Goal: Information Seeking & Learning: Learn about a topic

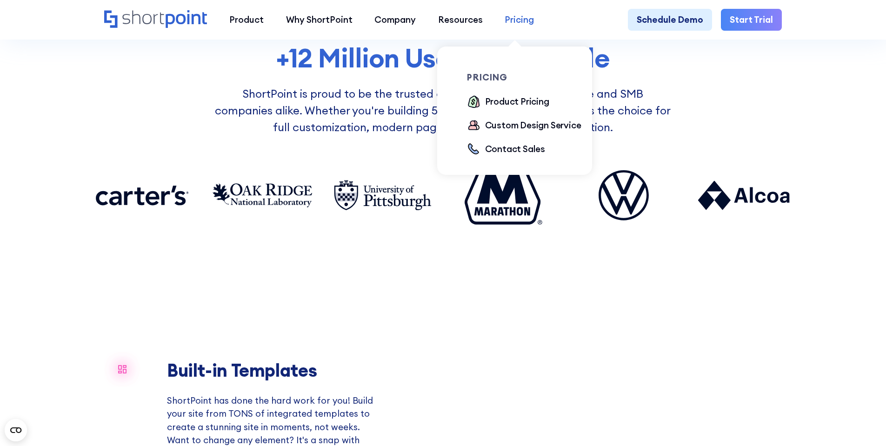
click at [511, 21] on div "Pricing" at bounding box center [519, 19] width 29 height 13
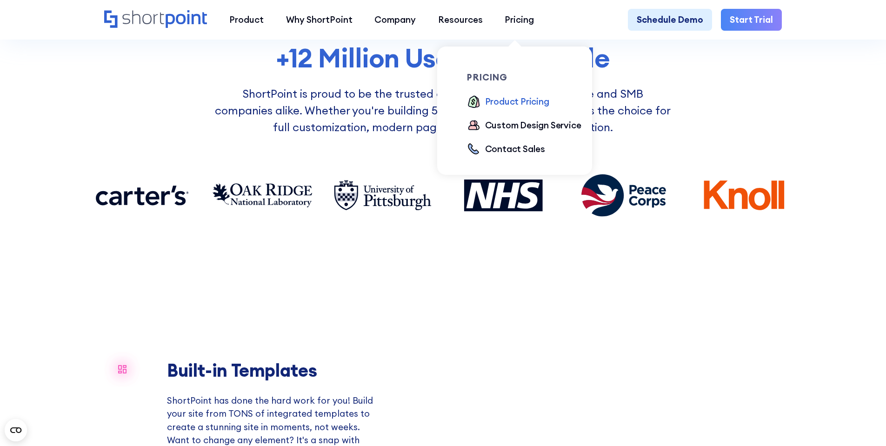
click at [506, 101] on div "Product Pricing" at bounding box center [517, 101] width 64 height 13
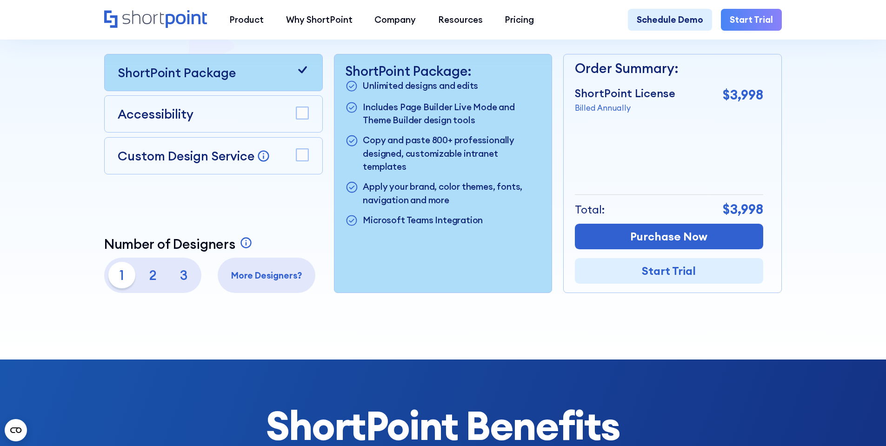
scroll to position [310, 0]
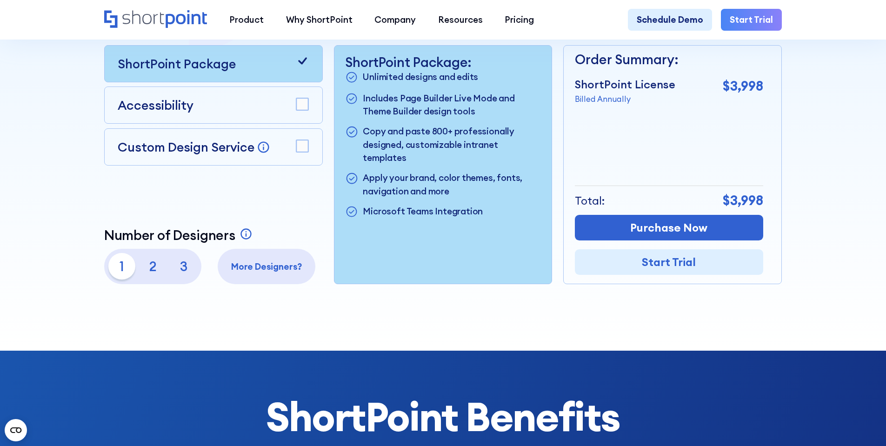
click at [184, 272] on p "3" at bounding box center [184, 266] width 27 height 27
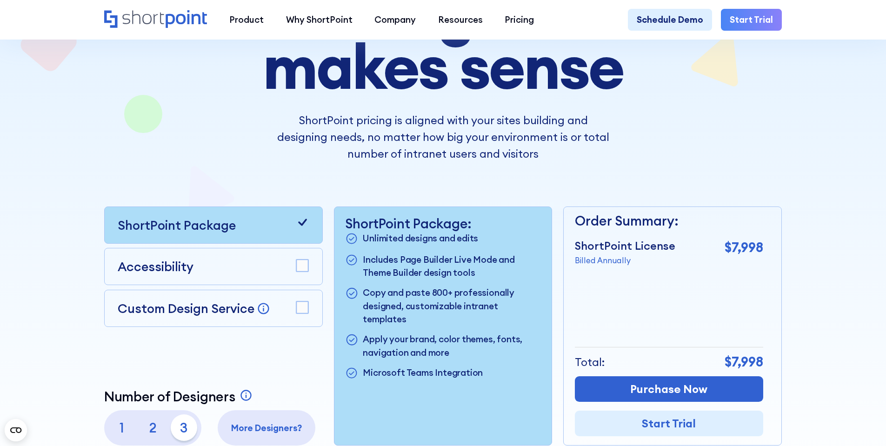
scroll to position [233, 0]
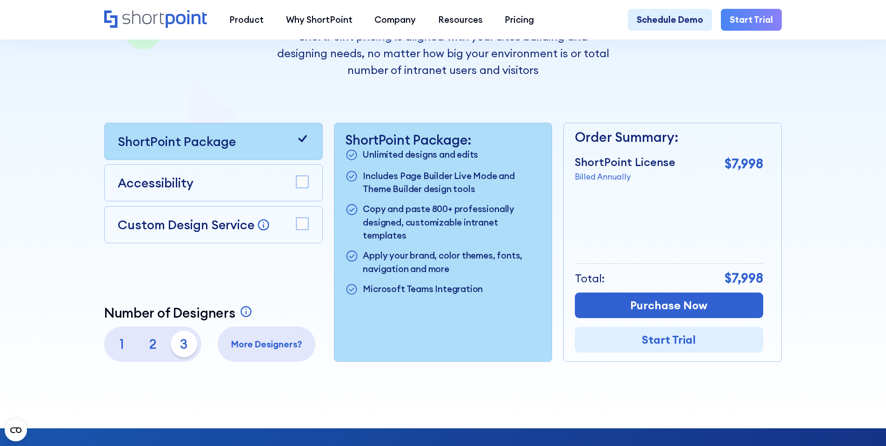
click at [244, 182] on div "Accessibility" at bounding box center [213, 183] width 191 height 19
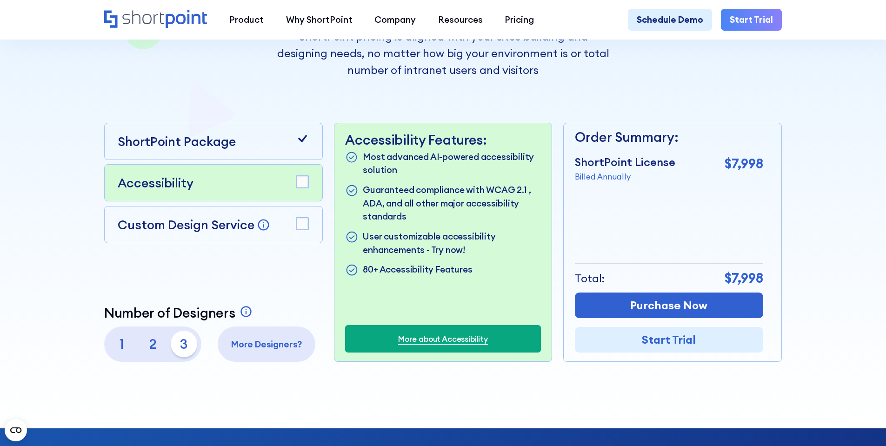
click at [302, 185] on rect at bounding box center [302, 182] width 12 height 12
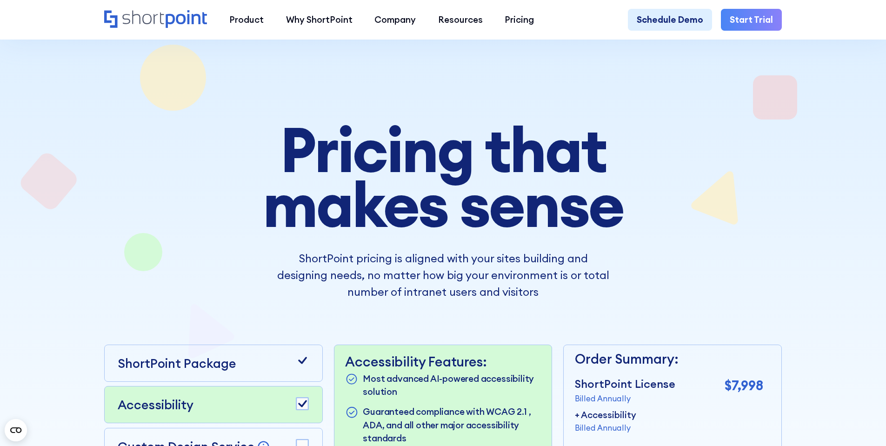
scroll to position [0, 0]
